Goal: Task Accomplishment & Management: Complete application form

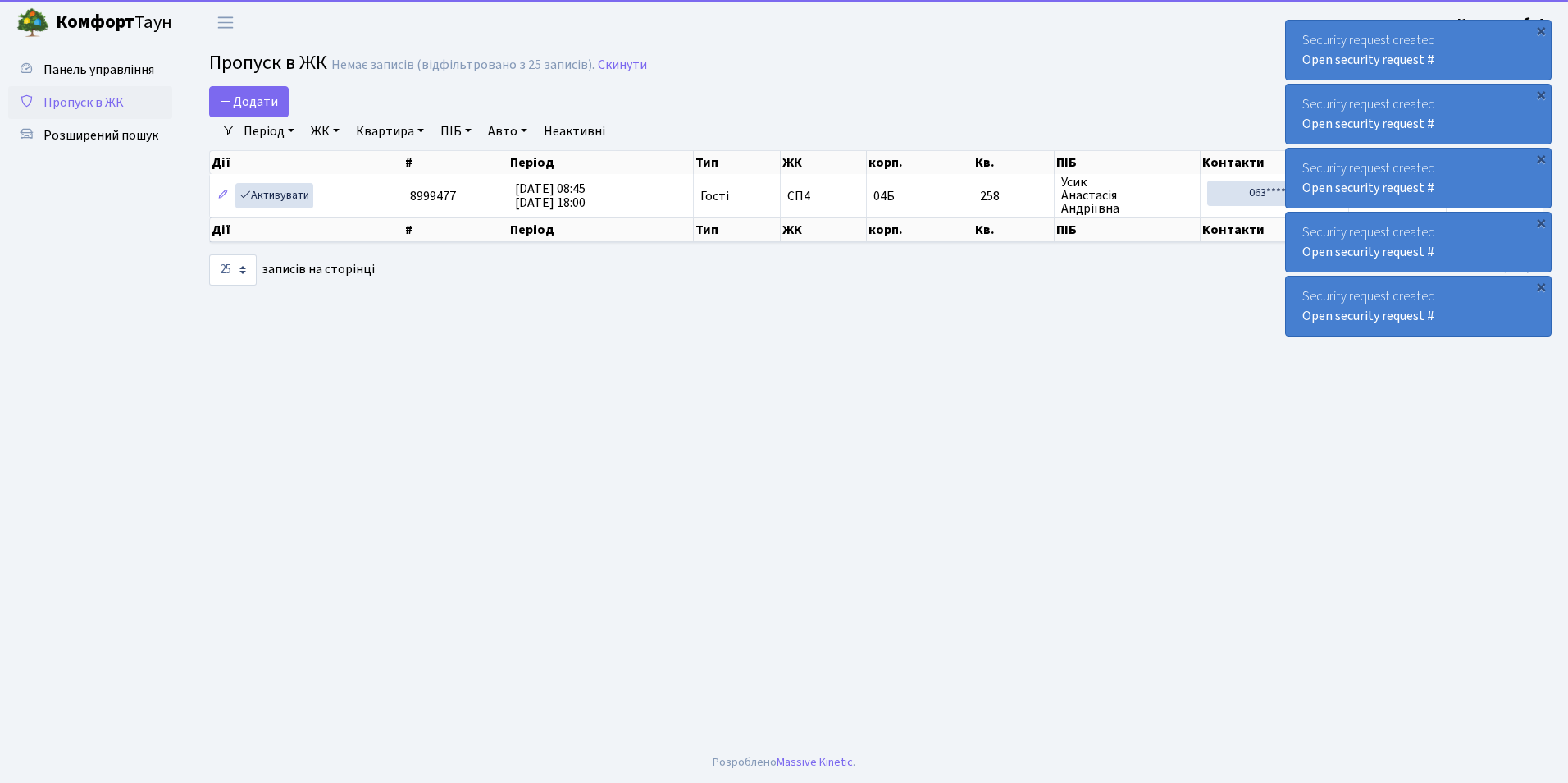
select select "25"
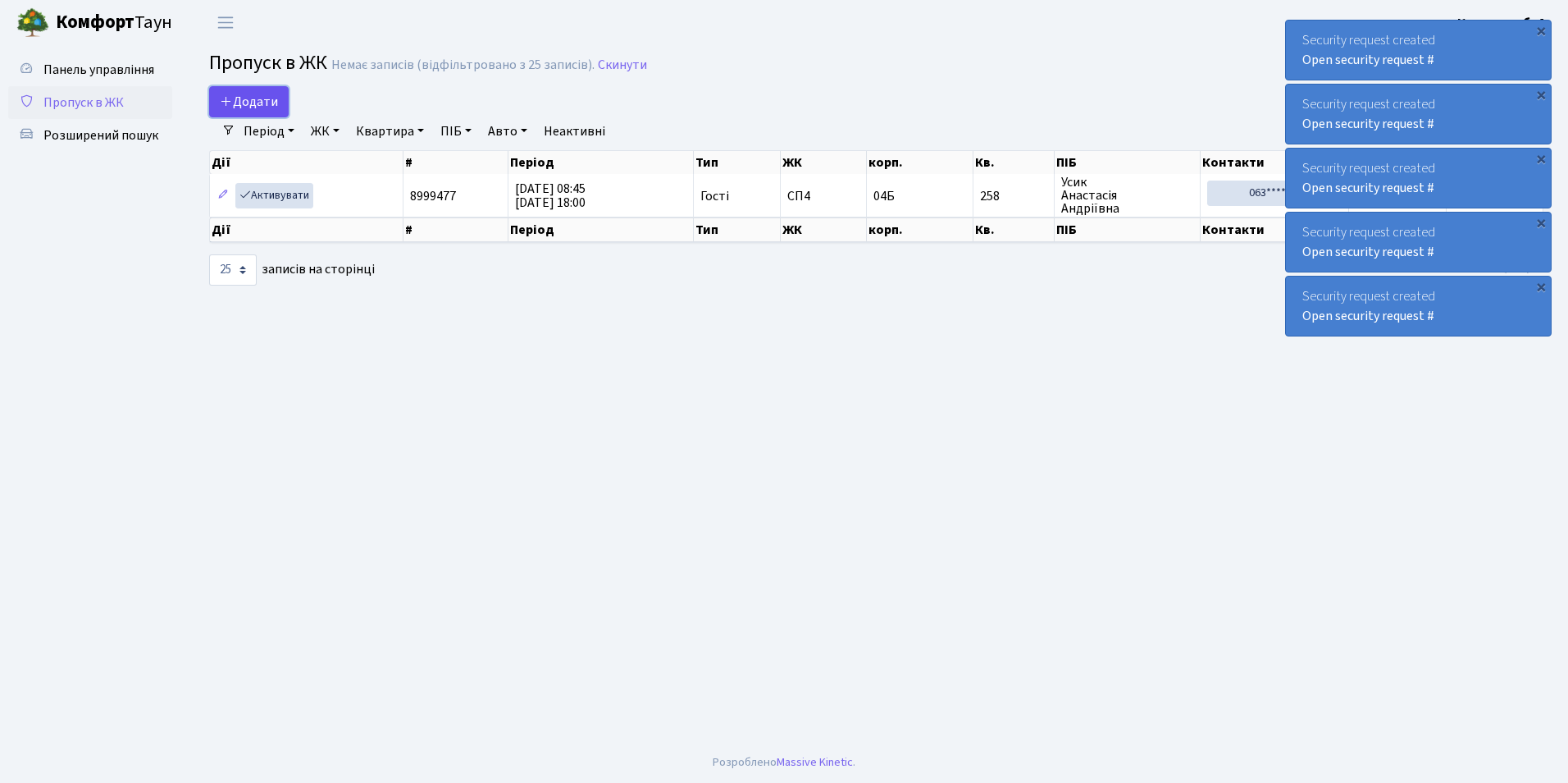
click at [260, 109] on span "Додати" at bounding box center [248, 101] width 58 height 18
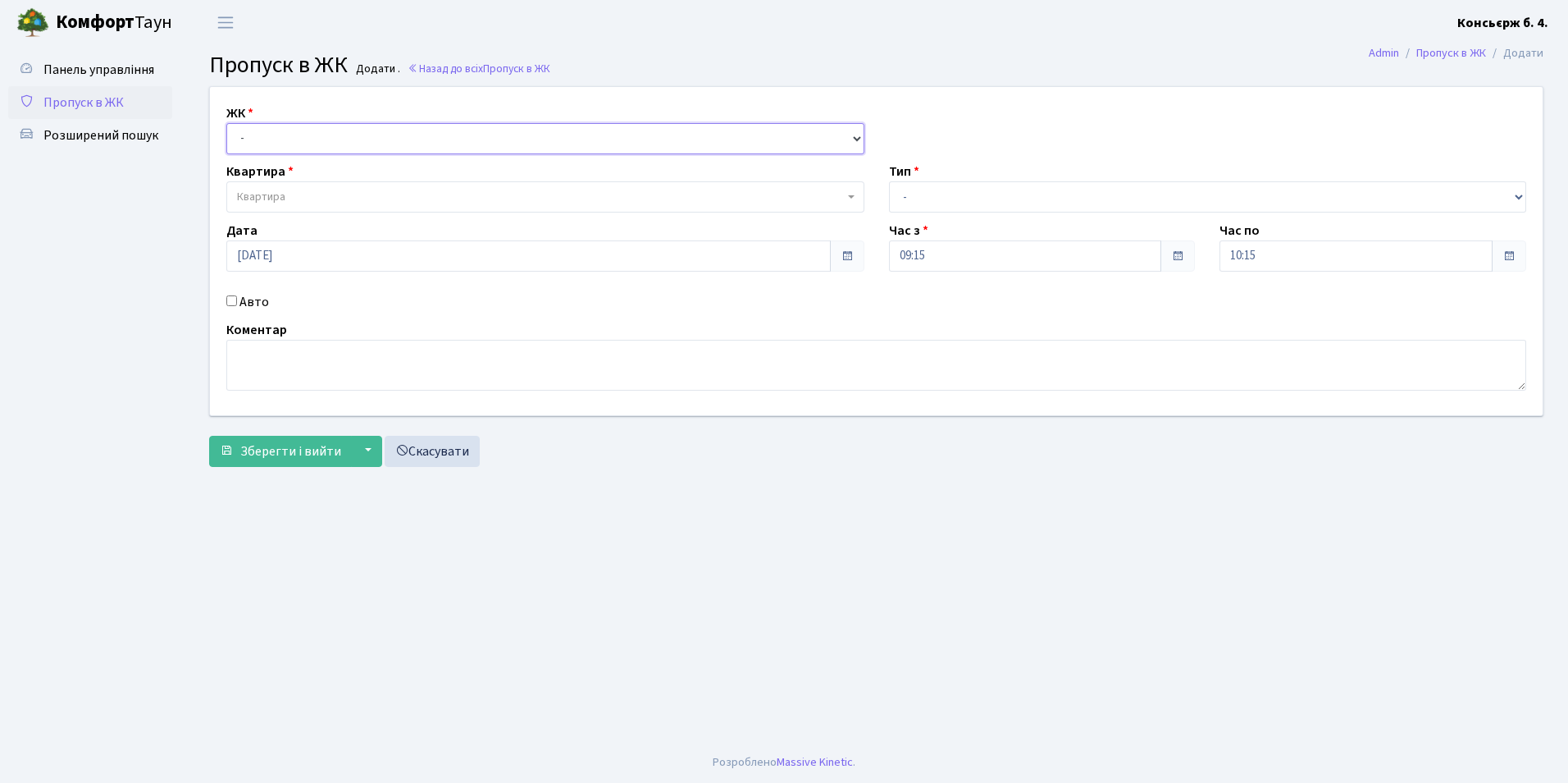
click at [283, 128] on select "- СП4, Столичне шосе, 5" at bounding box center [544, 138] width 638 height 31
select select "325"
click at [226, 123] on select "- СП4, Столичне шосе, 5" at bounding box center [544, 138] width 638 height 31
select select
click at [278, 201] on span "Квартира" at bounding box center [261, 197] width 48 height 16
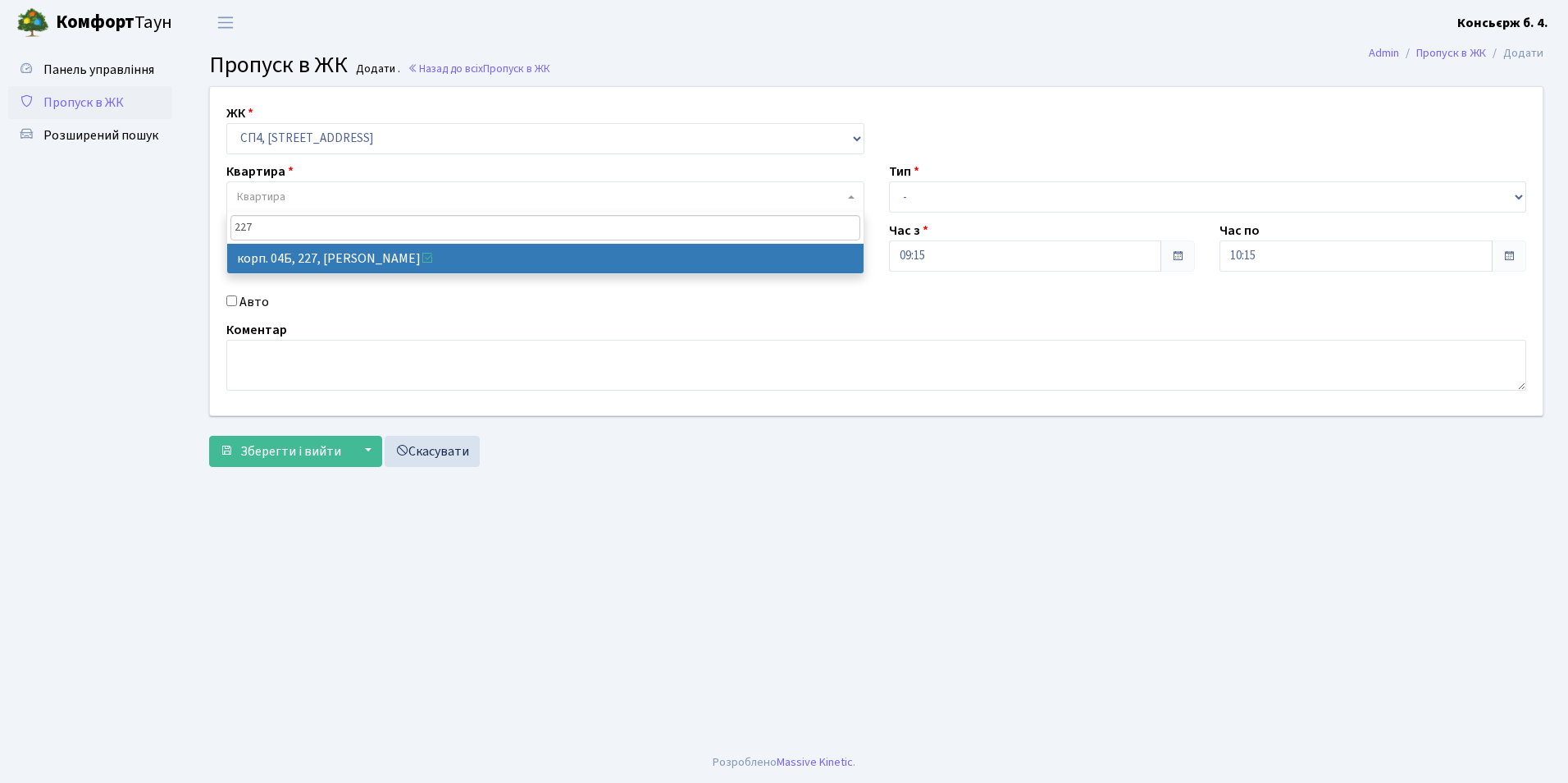
type input "227"
select select "21255"
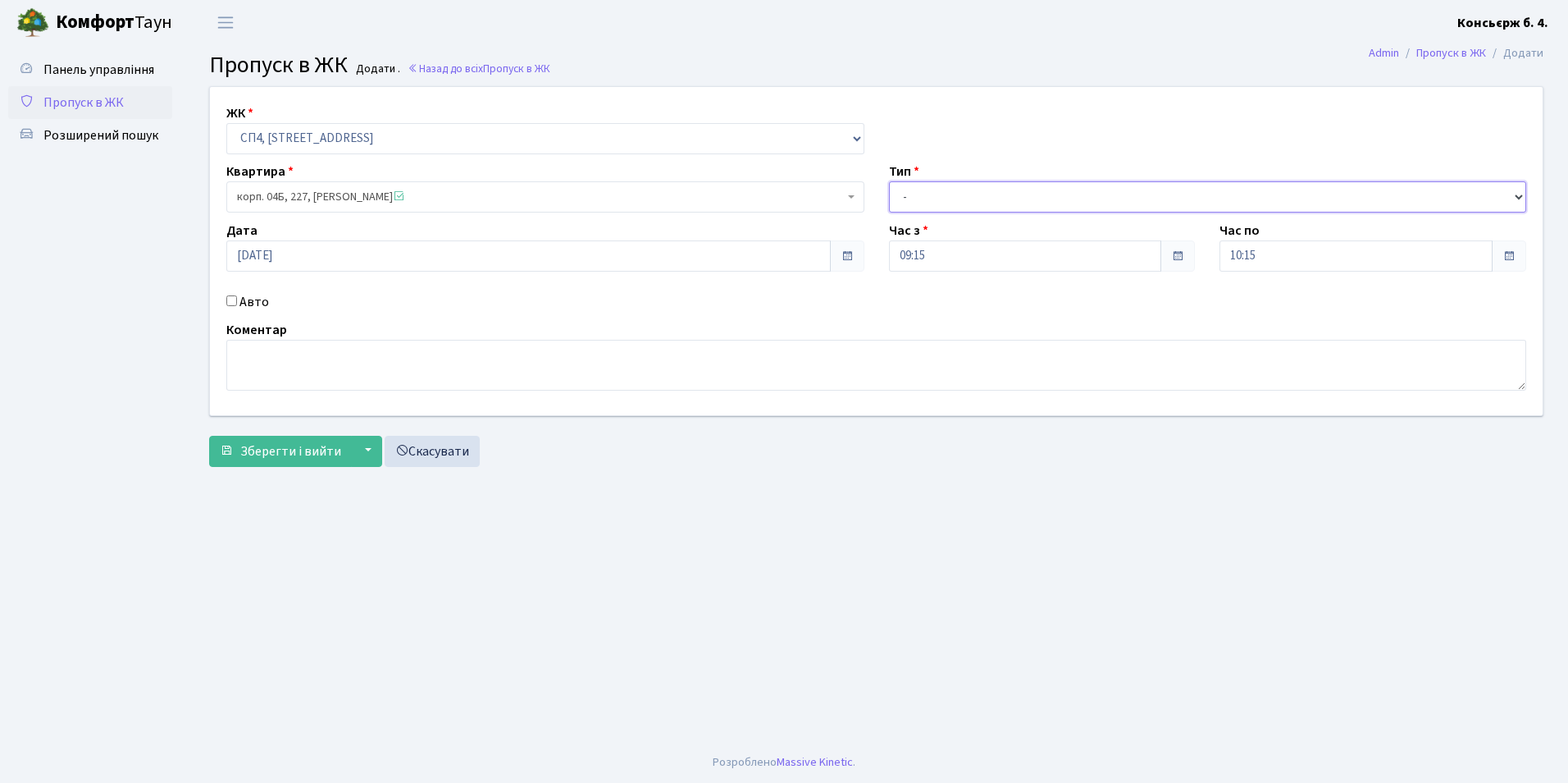
click at [947, 199] on select "- Доставка Таксі Гості Сервіс" at bounding box center [1208, 197] width 638 height 31
select select "1"
click at [889, 182] on select "- Доставка Таксі Гості Сервіс" at bounding box center [1208, 197] width 638 height 31
click at [236, 303] on input "Авто" at bounding box center [231, 301] width 11 height 11
checkbox input "true"
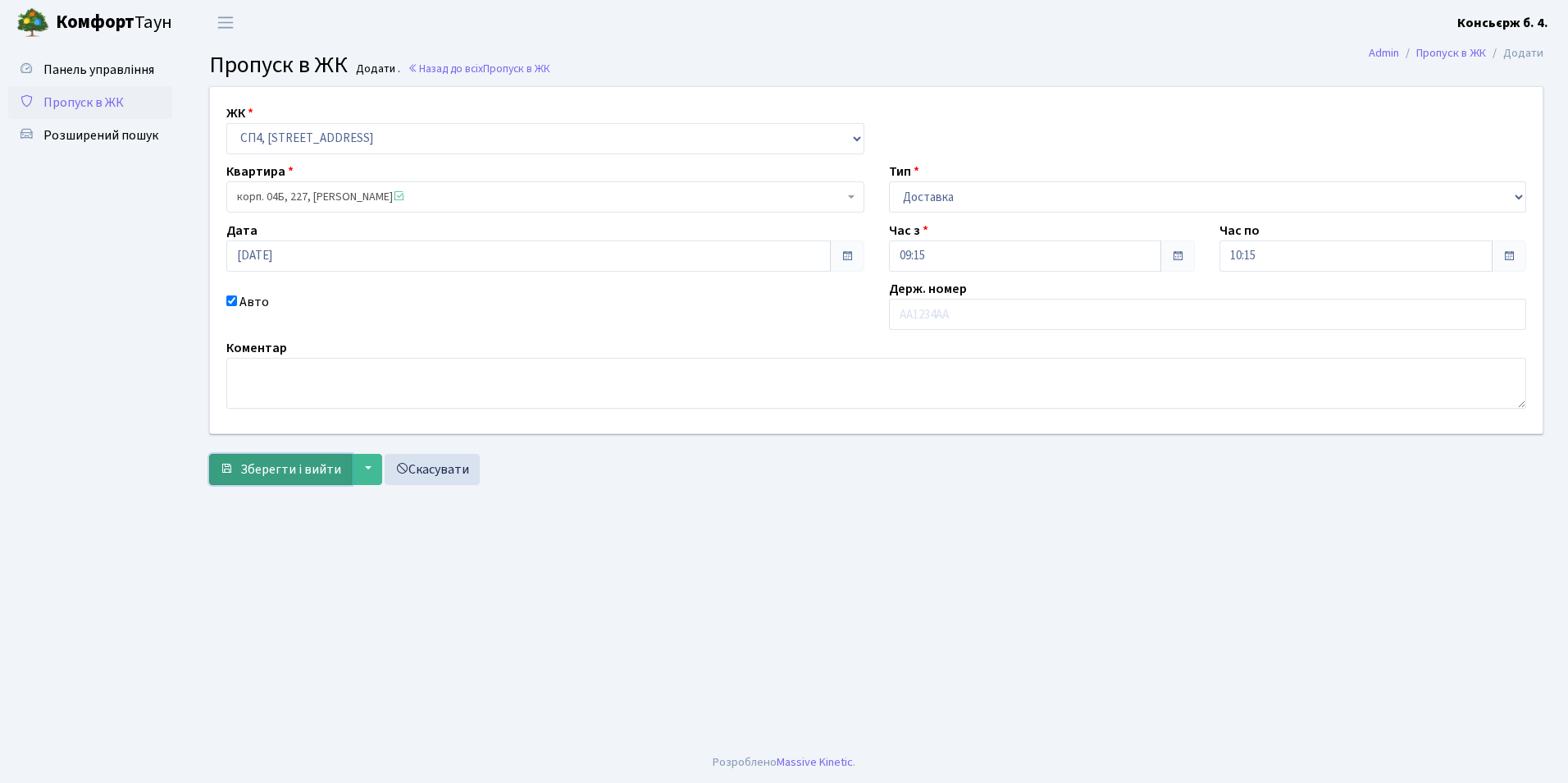
click at [292, 474] on span "Зберегти і вийти" at bounding box center [290, 469] width 101 height 18
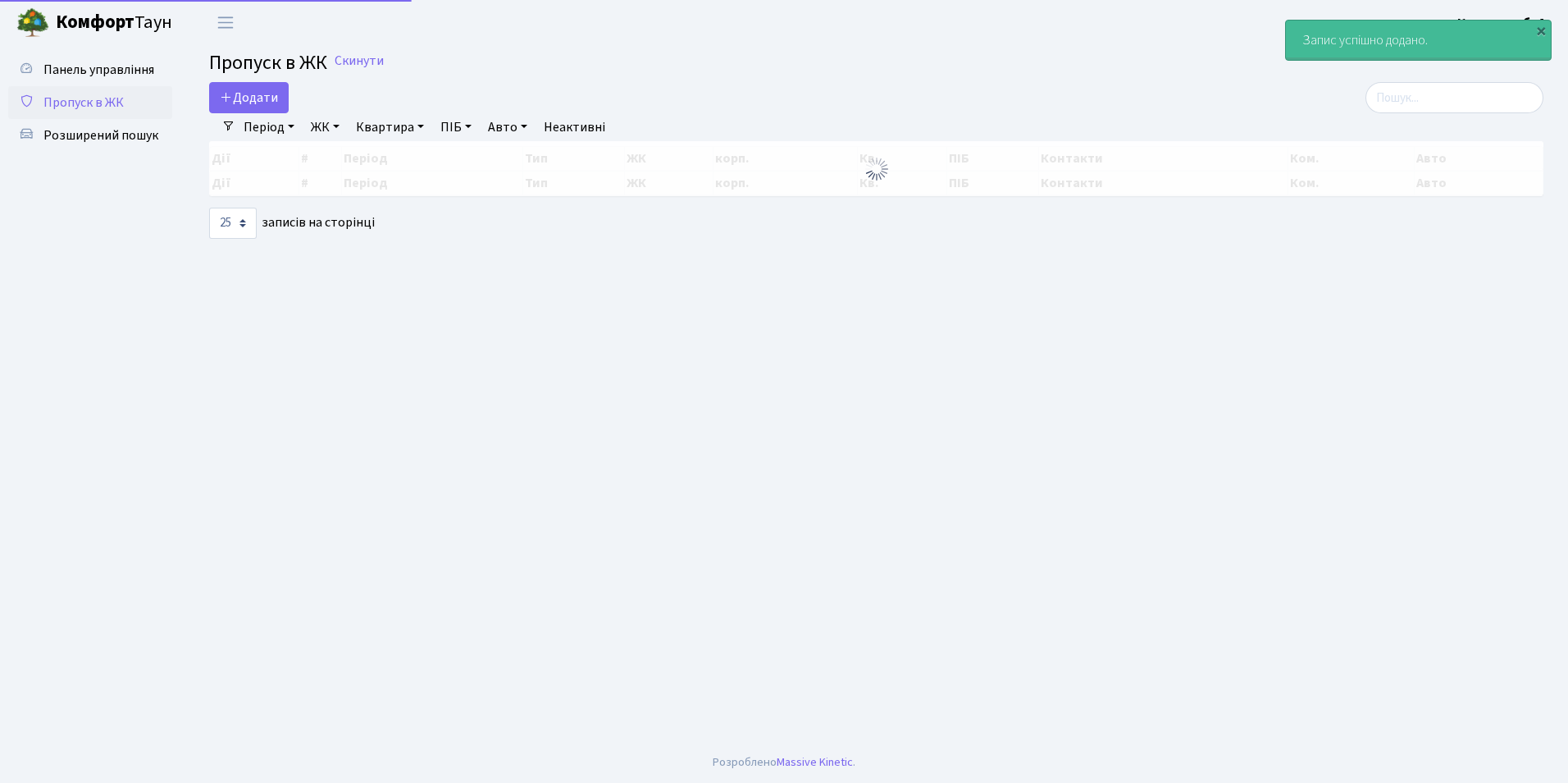
select select "25"
